Goal: Navigation & Orientation: Find specific page/section

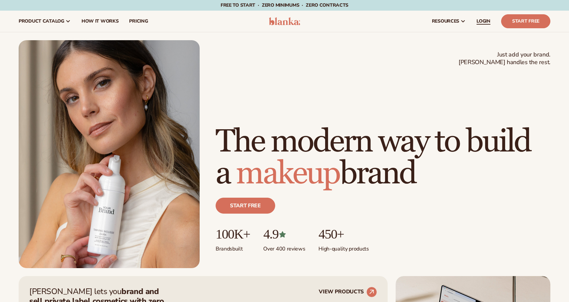
click at [482, 21] on span "LOGIN" at bounding box center [484, 21] width 14 height 5
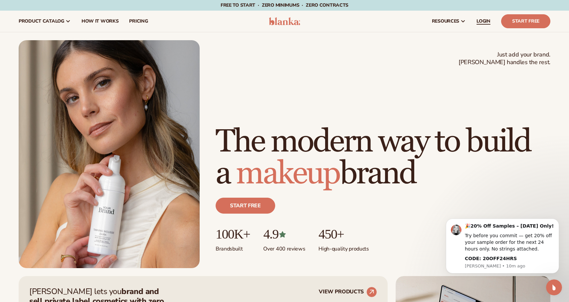
click at [484, 20] on span "LOGIN" at bounding box center [484, 21] width 14 height 5
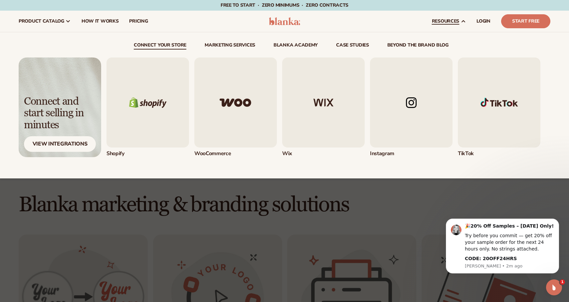
click at [498, 106] on img "5 / 5" at bounding box center [499, 103] width 83 height 90
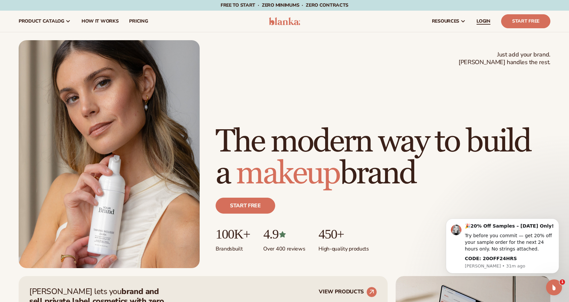
click at [490, 20] on span "LOGIN" at bounding box center [484, 21] width 14 height 5
